Goal: Information Seeking & Learning: Learn about a topic

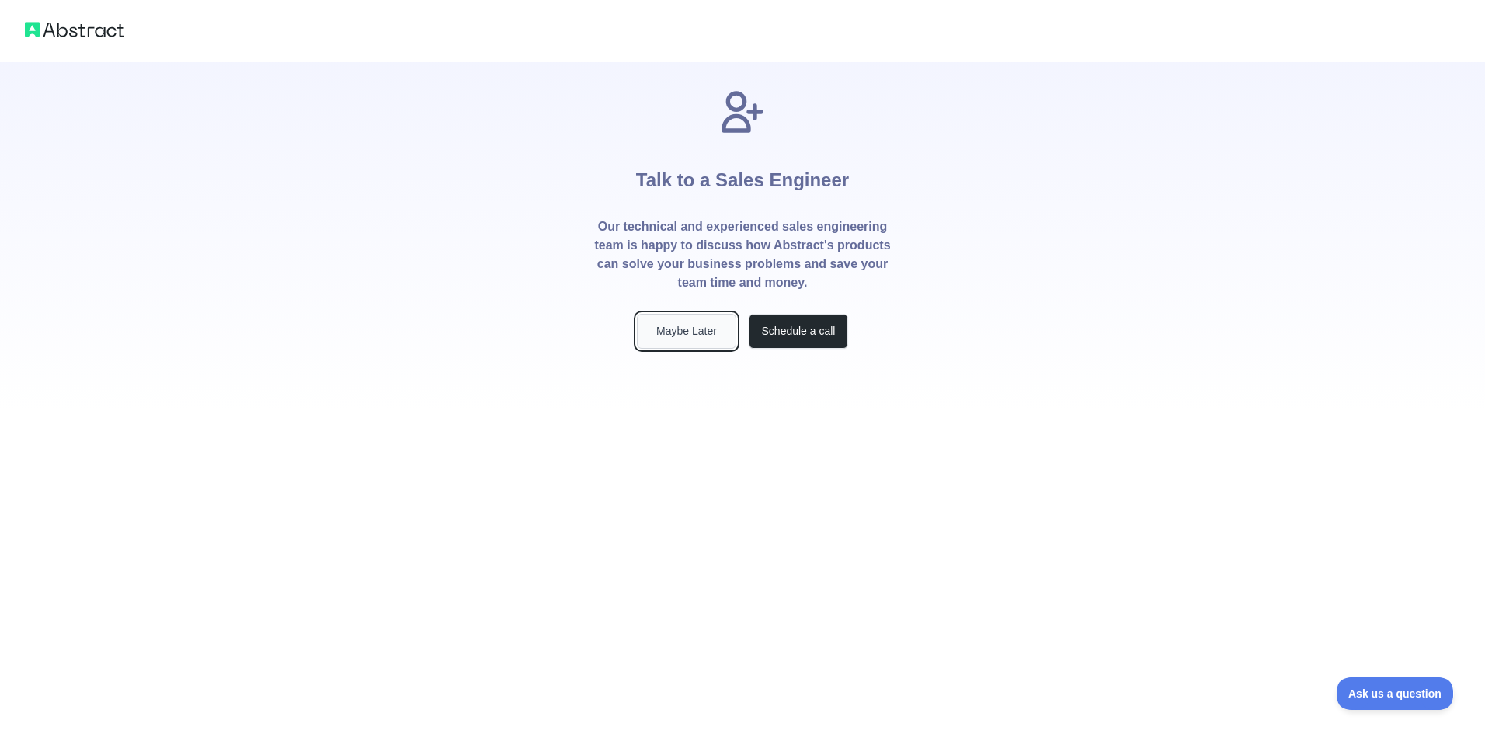
click at [680, 325] on button "Maybe Later" at bounding box center [686, 331] width 99 height 35
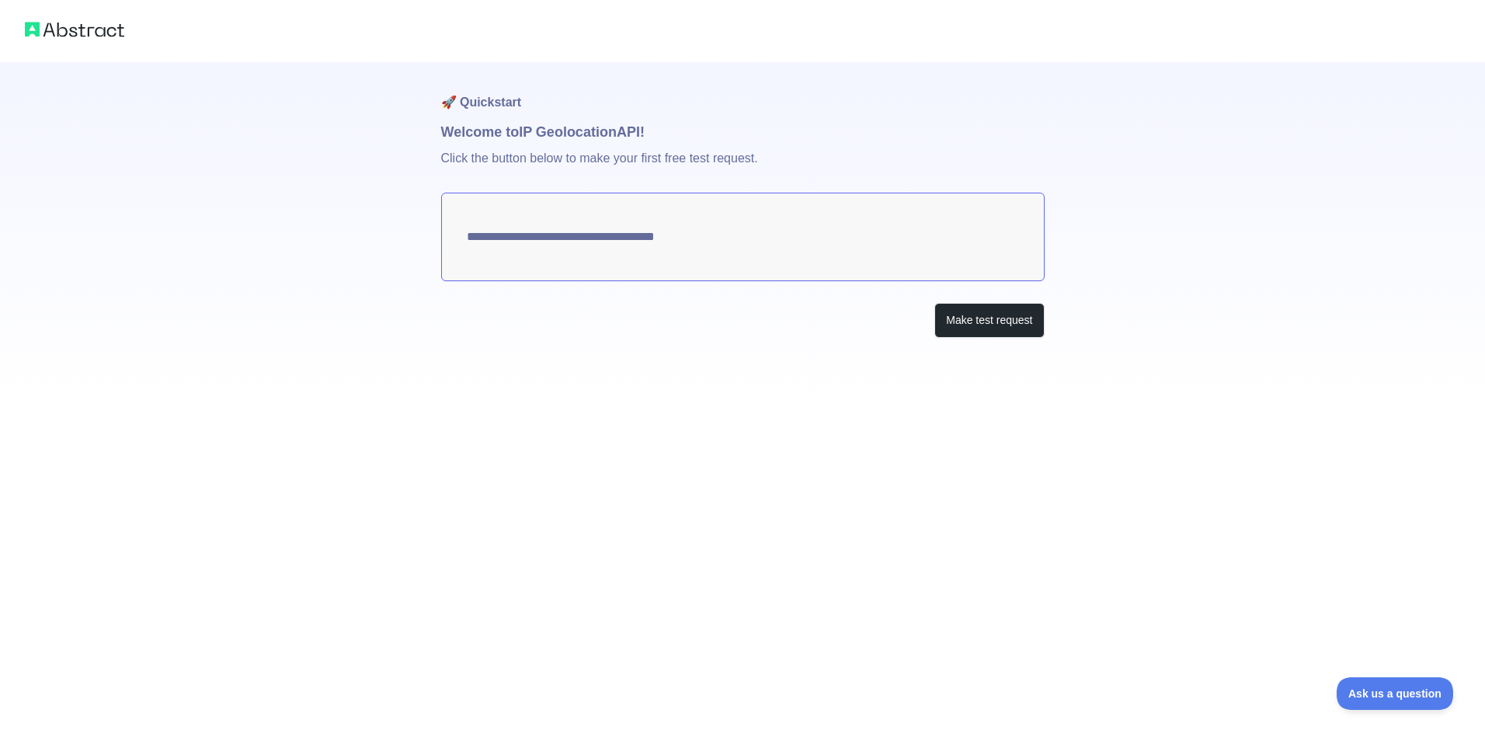
type textarea "**********"
click at [980, 318] on button "Make test request" at bounding box center [988, 320] width 109 height 35
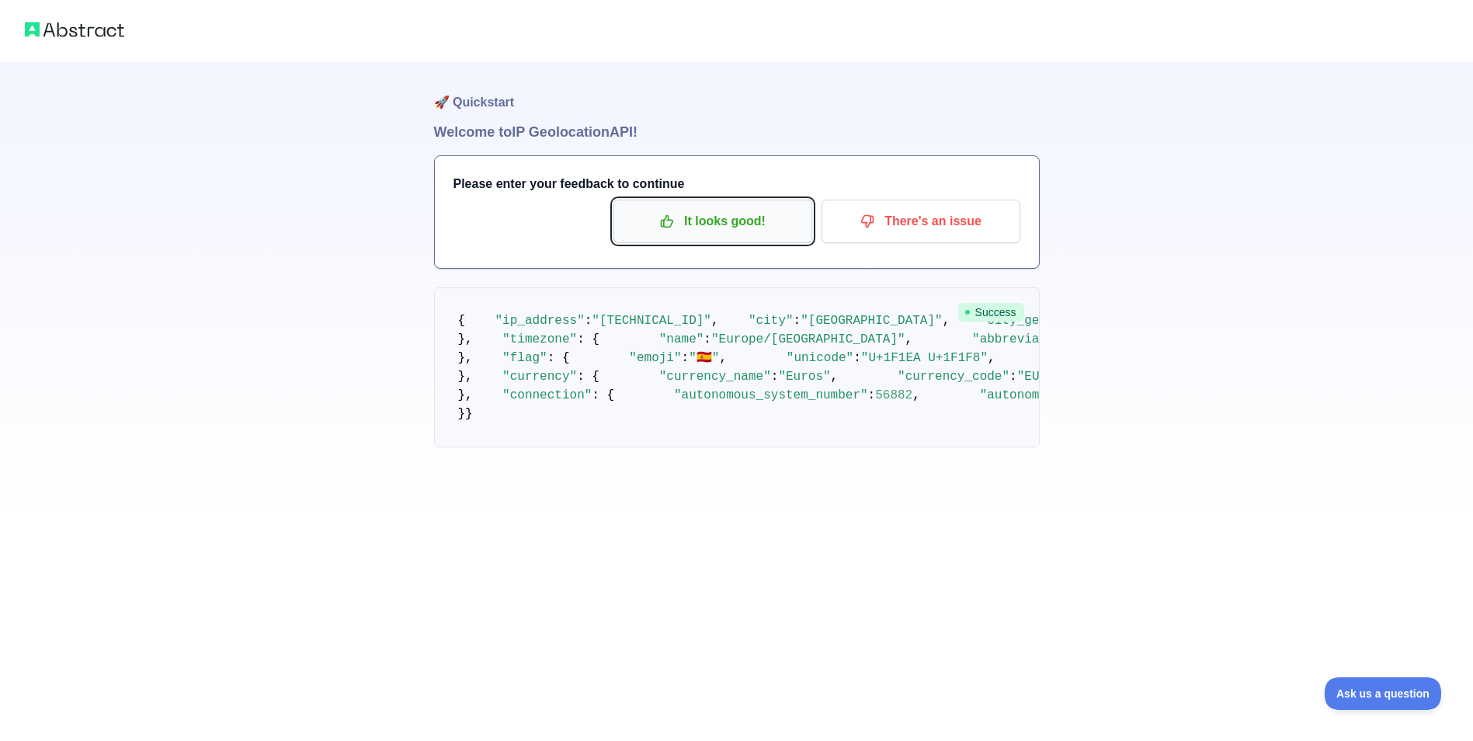
click at [746, 228] on p "It looks good!" at bounding box center [712, 221] width 175 height 26
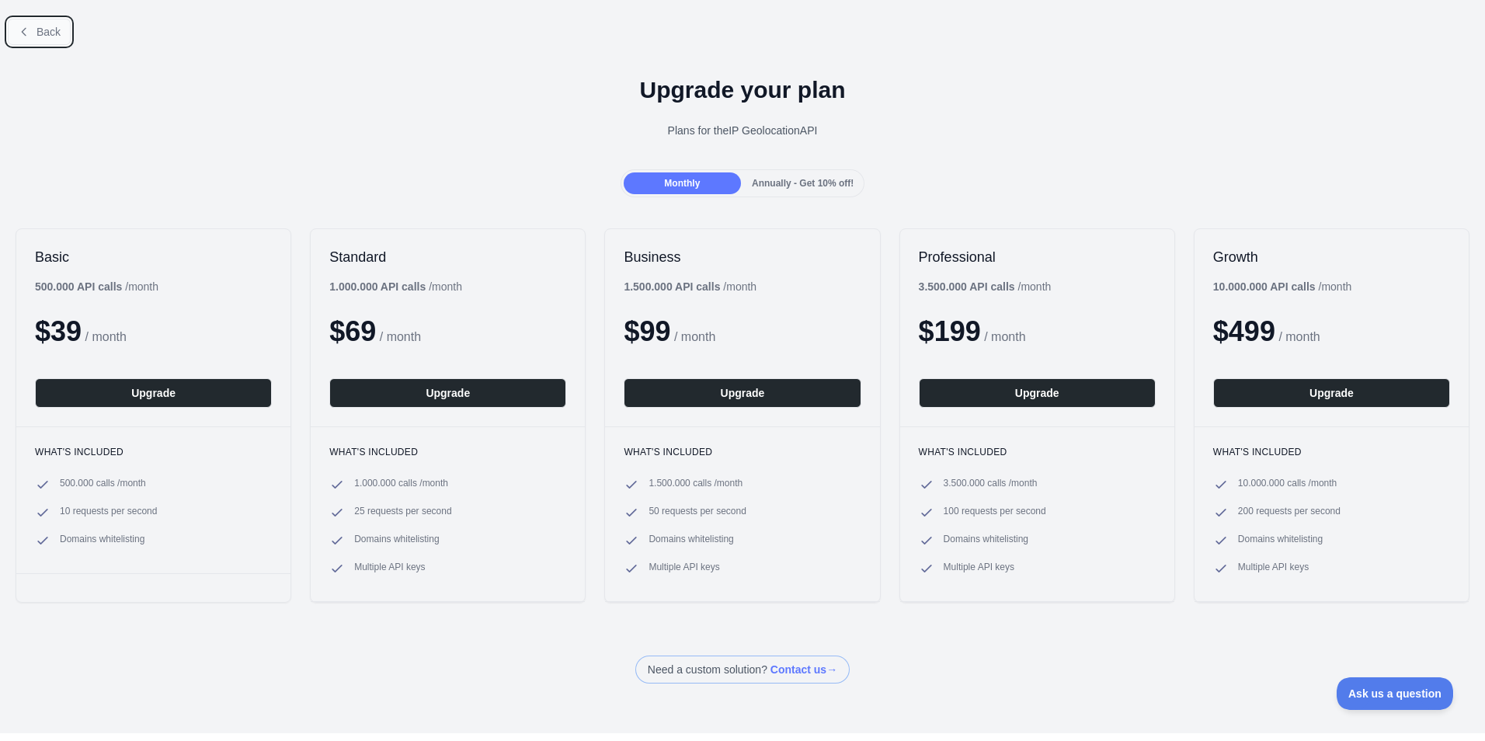
click at [48, 26] on span "Back" at bounding box center [48, 32] width 24 height 12
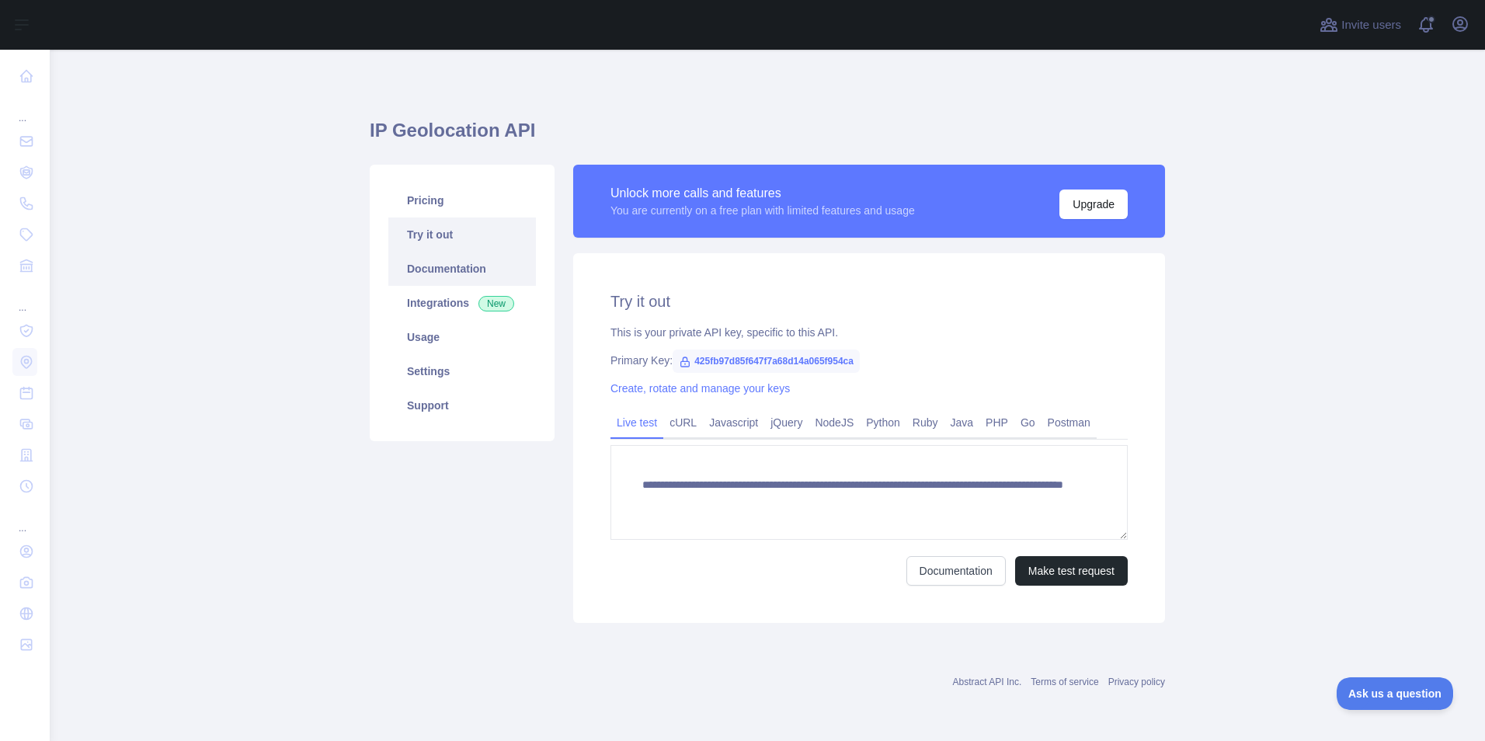
click at [457, 268] on link "Documentation" at bounding box center [462, 269] width 148 height 34
click at [449, 307] on link "Integrations New" at bounding box center [462, 303] width 148 height 34
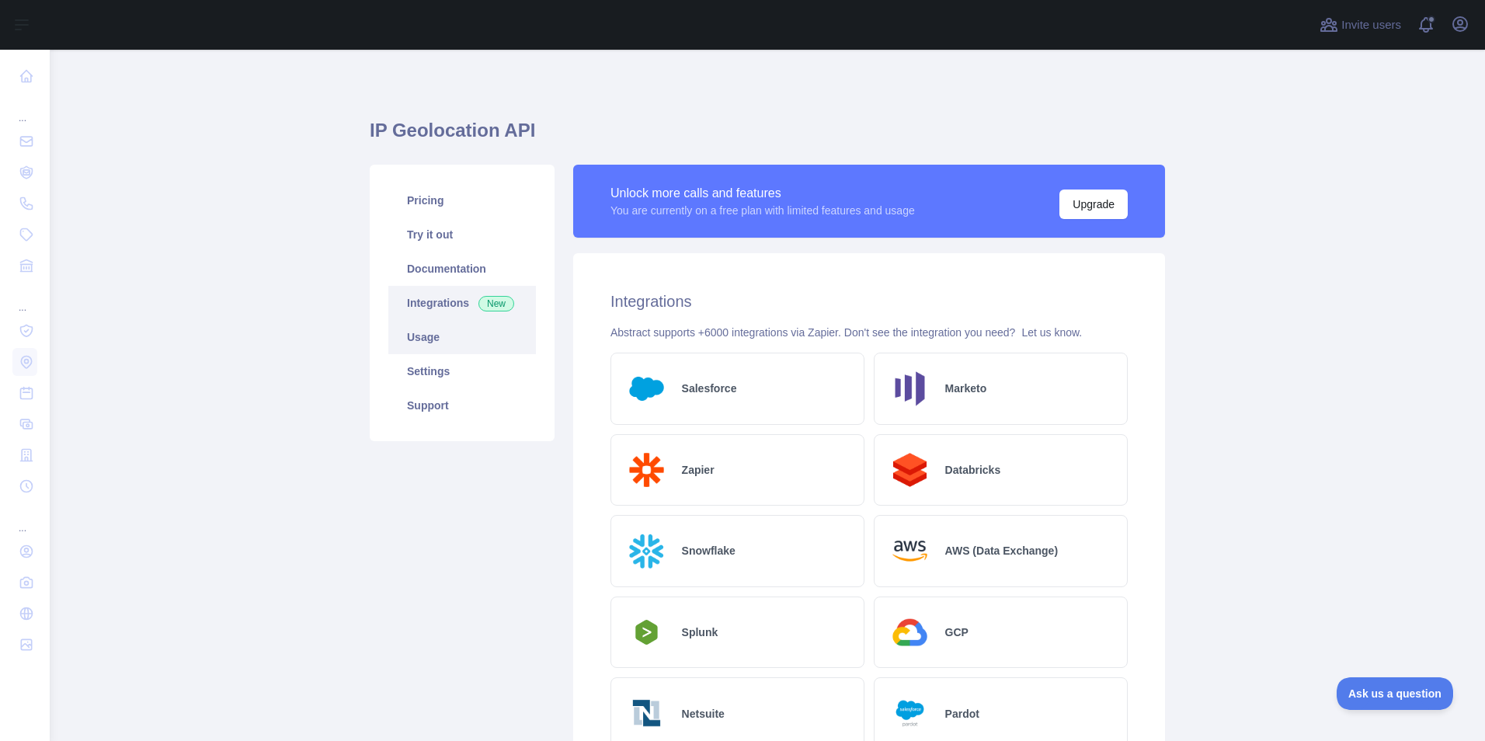
click at [431, 338] on link "Usage" at bounding box center [462, 337] width 148 height 34
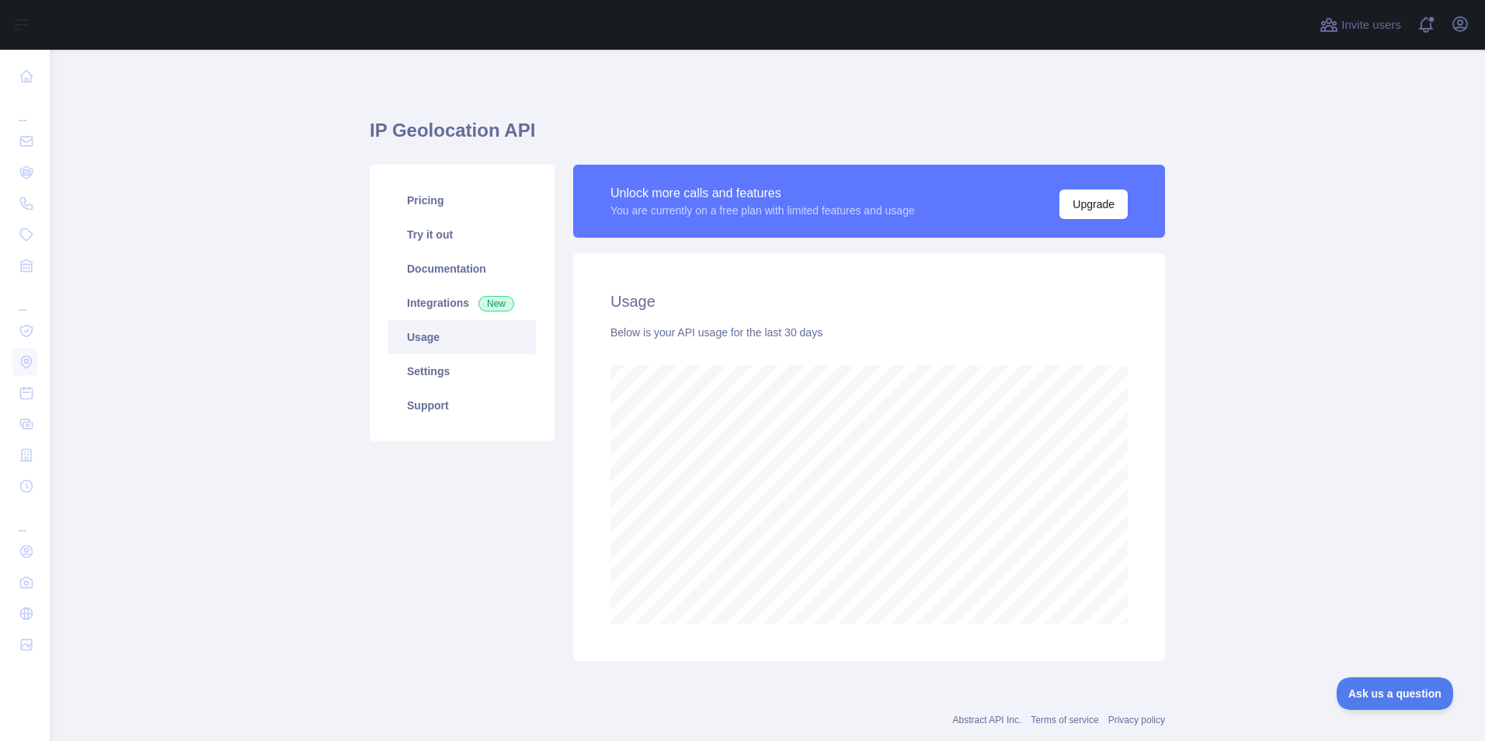
scroll to position [691, 1423]
click at [433, 360] on link "Settings" at bounding box center [462, 371] width 148 height 34
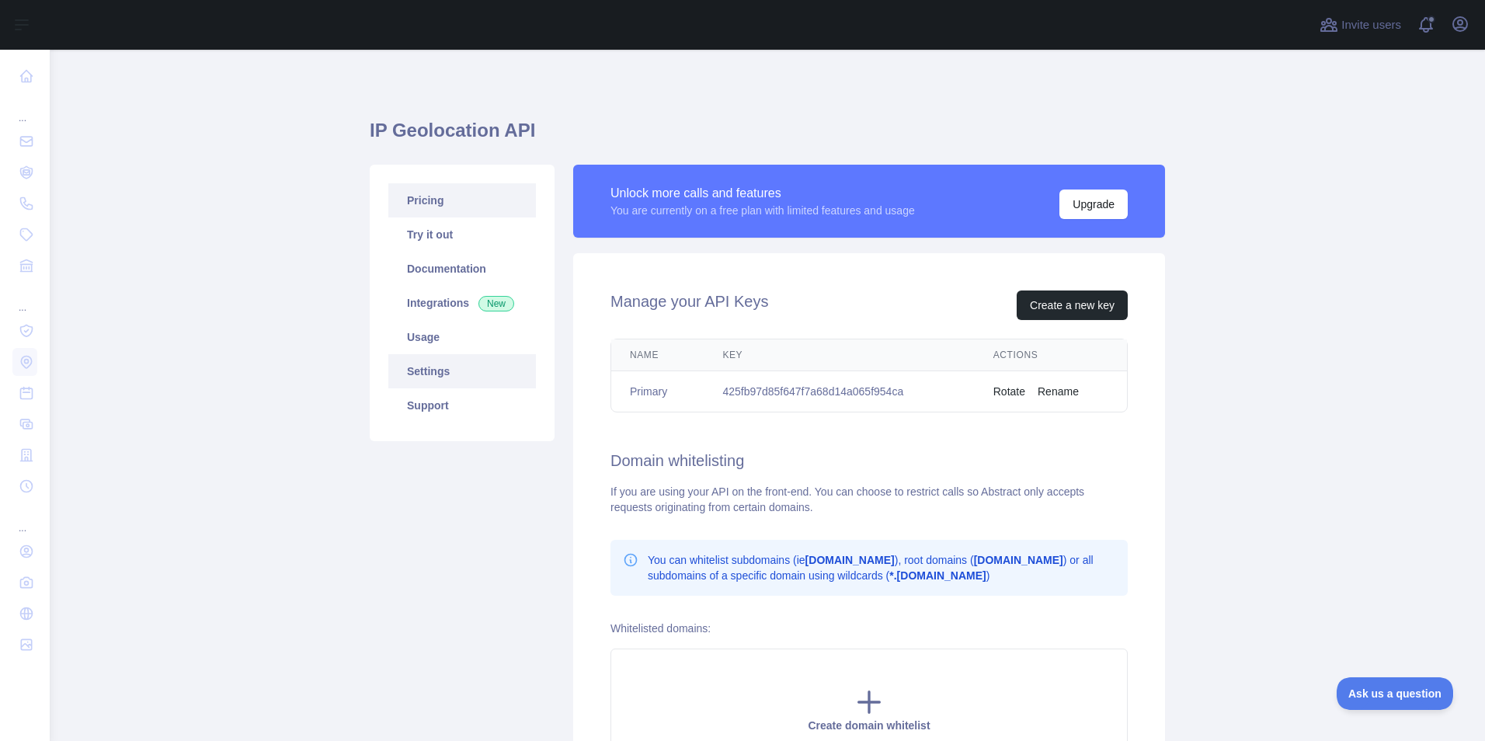
click at [422, 209] on link "Pricing" at bounding box center [462, 200] width 148 height 34
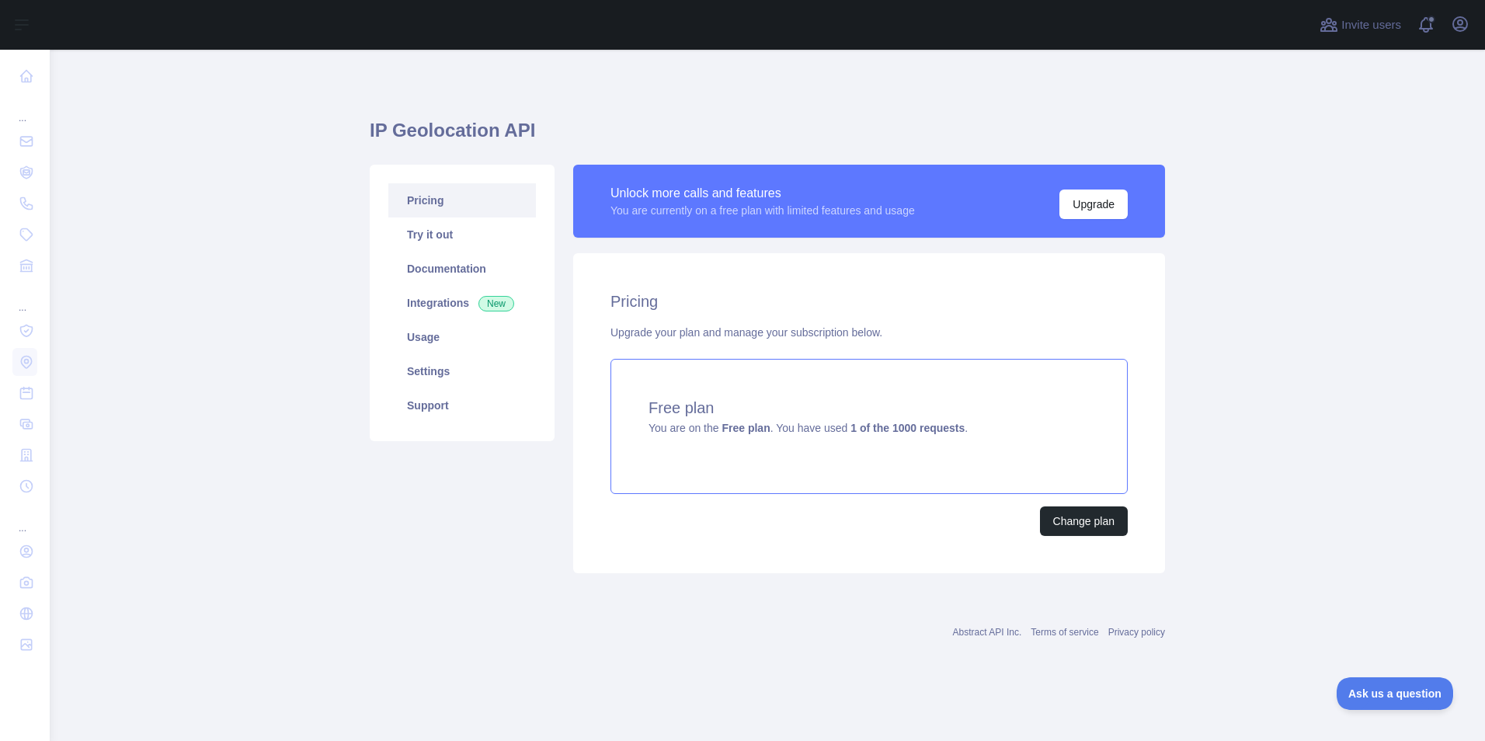
click at [672, 413] on h4 "Free plan" at bounding box center [868, 408] width 441 height 22
click at [445, 189] on link "Pricing" at bounding box center [462, 200] width 148 height 34
click at [437, 248] on link "Try it out" at bounding box center [462, 234] width 148 height 34
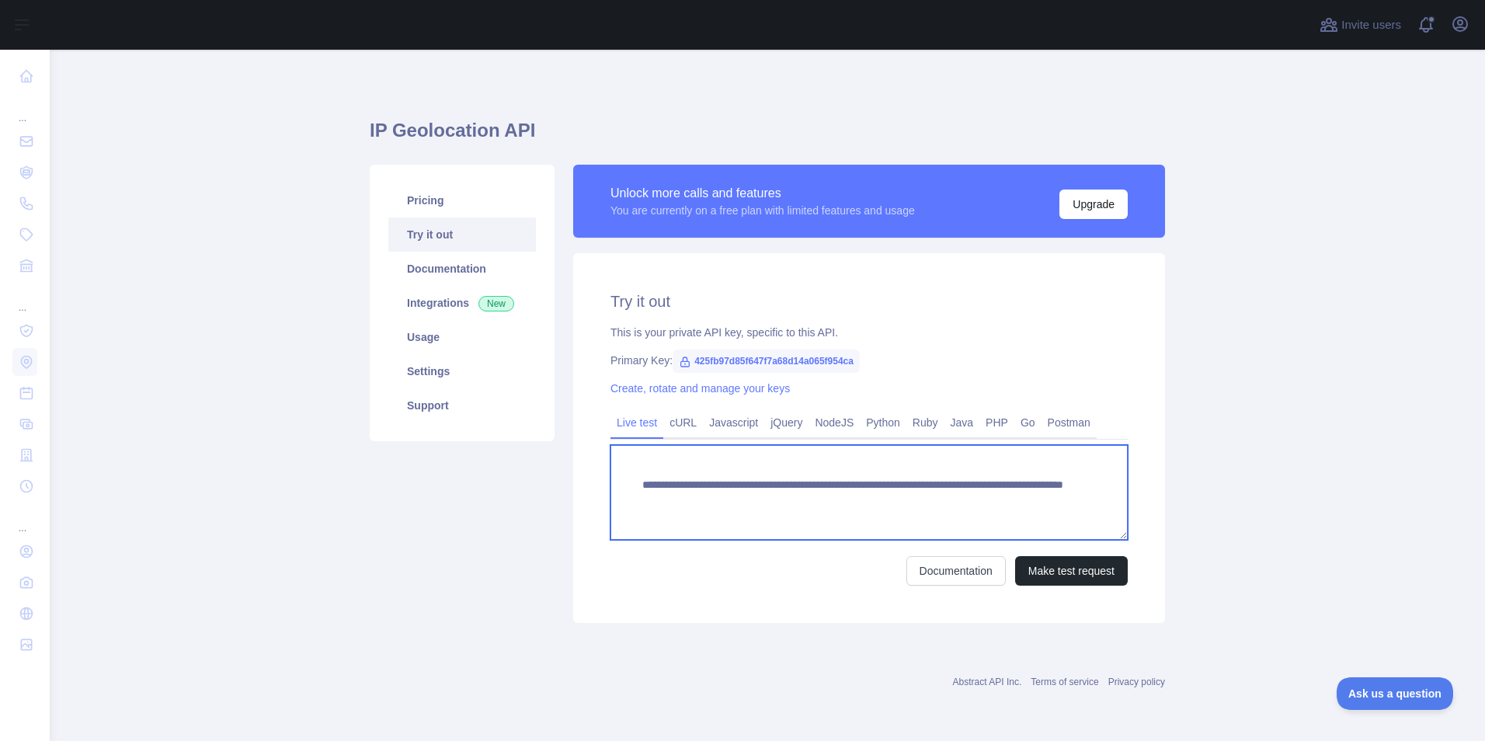
click at [794, 494] on textarea "**********" at bounding box center [868, 492] width 517 height 95
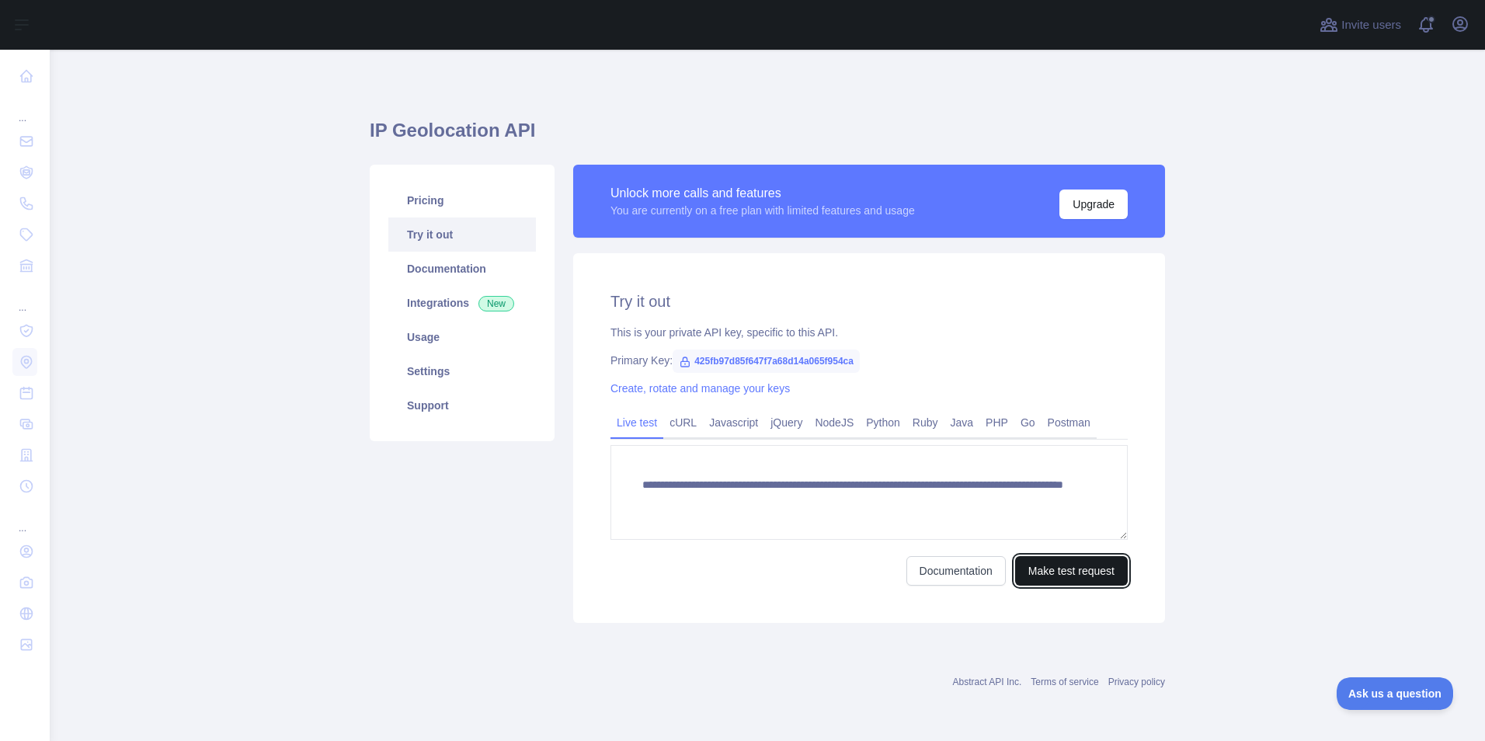
click at [1047, 568] on button "Make test request" at bounding box center [1071, 571] width 113 height 30
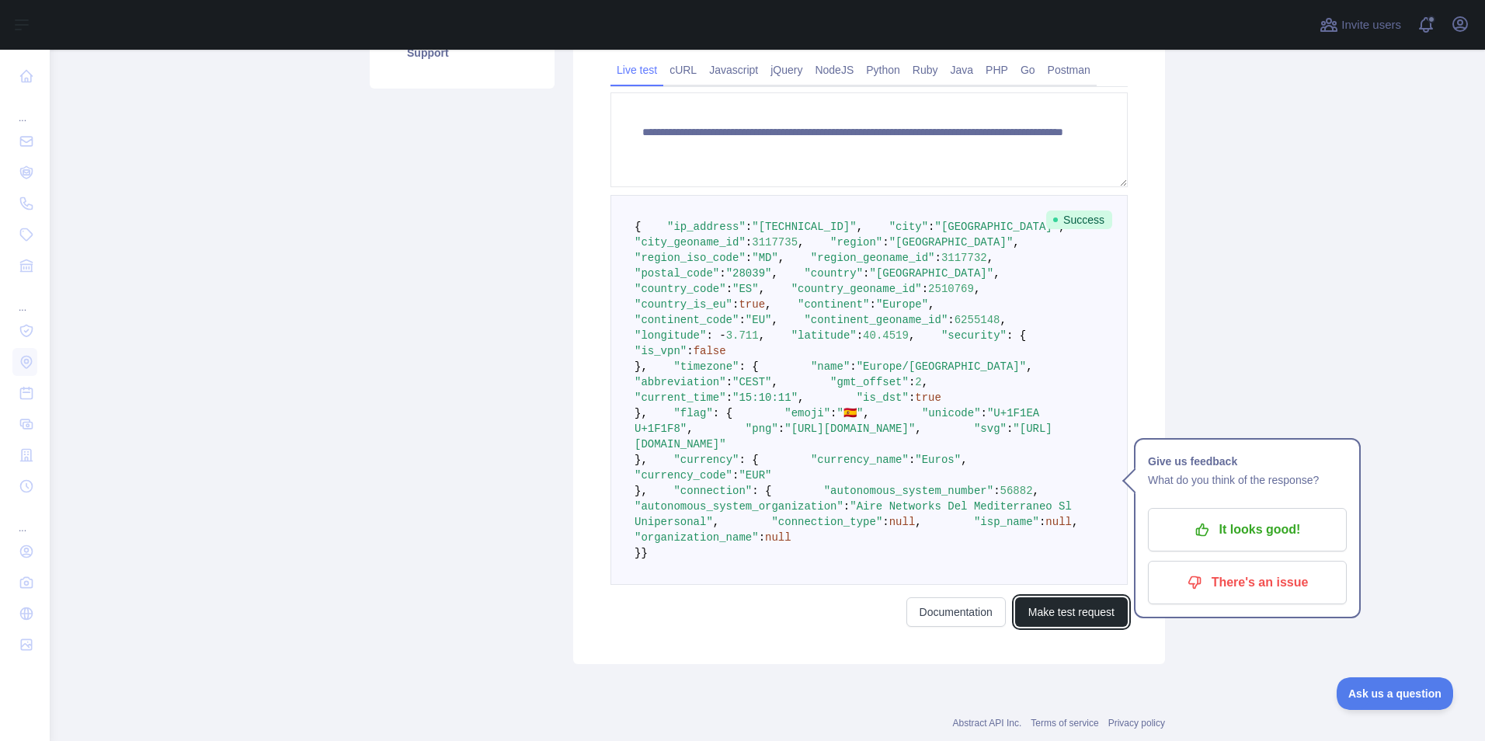
scroll to position [388, 0]
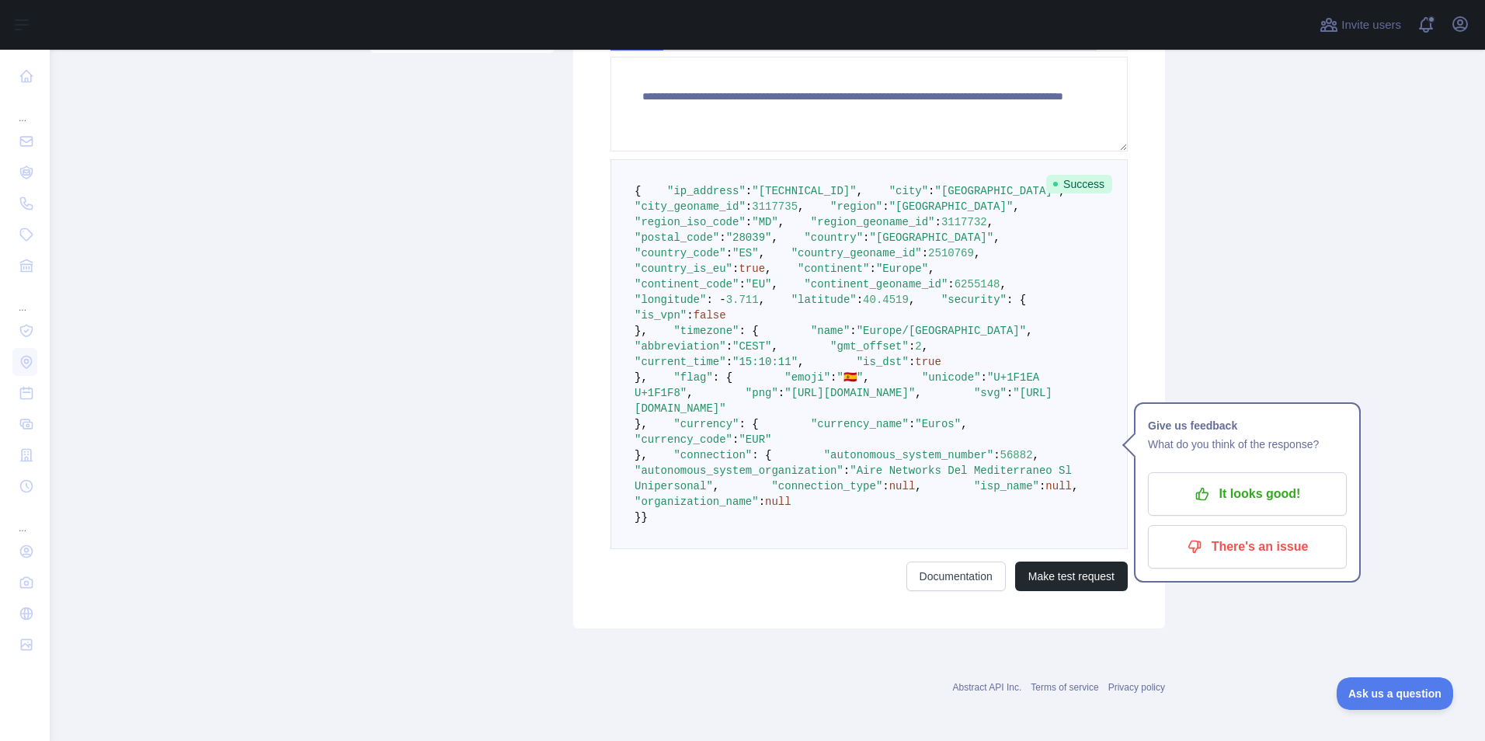
click at [721, 259] on span ""country_code"" at bounding box center [680, 253] width 92 height 12
copy span "country_code"
click at [743, 419] on pre "{ "ip_address" : "[TECHNICAL_ID]" , "city" : "[GEOGRAPHIC_DATA]" , "city_geonam…" at bounding box center [868, 352] width 517 height 390
